Goal: Find specific page/section: Find specific page/section

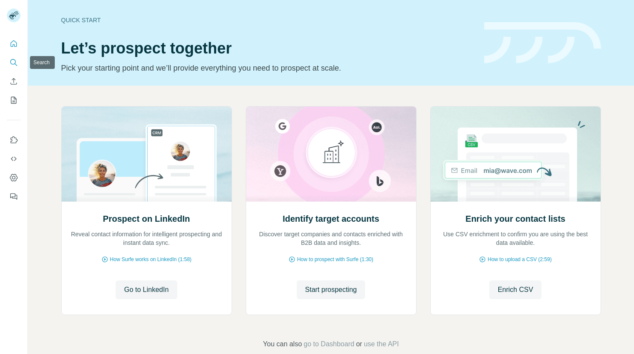
click at [12, 62] on icon "Search" at bounding box center [13, 62] width 9 height 9
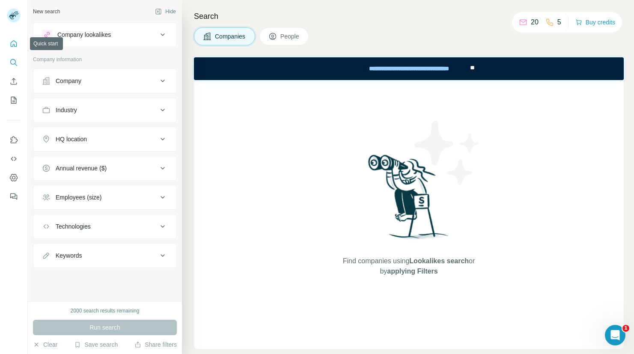
click at [15, 45] on icon "Quick start" at bounding box center [13, 43] width 9 height 9
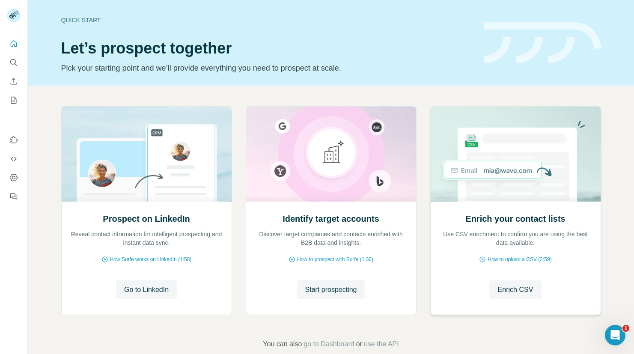
click at [518, 188] on img at bounding box center [515, 154] width 171 height 95
click at [13, 139] on icon "Use Surfe on LinkedIn" at bounding box center [13, 140] width 9 height 9
